Goal: Find specific page/section

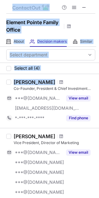
drag, startPoint x: 0, startPoint y: 0, endPoint x: 100, endPoint y: 88, distance: 133.5
click at [99, 88] on html "Element Pointe Family Office About About Company Decision makers View Employees…" at bounding box center [49, 99] width 99 height 198
